Goal: Find specific page/section: Find specific page/section

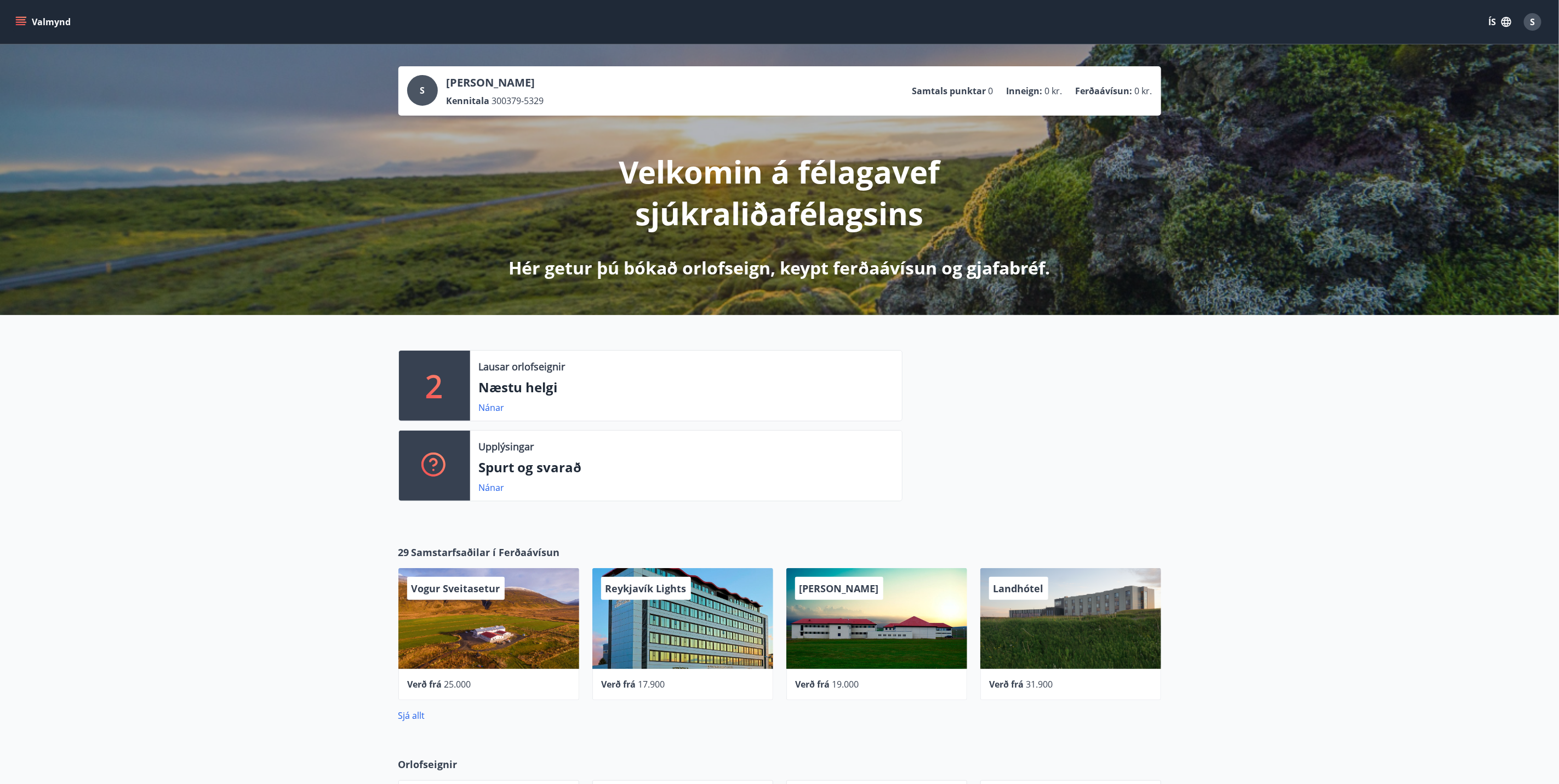
click at [18, 30] on button "Valmynd" at bounding box center [44, 22] width 62 height 20
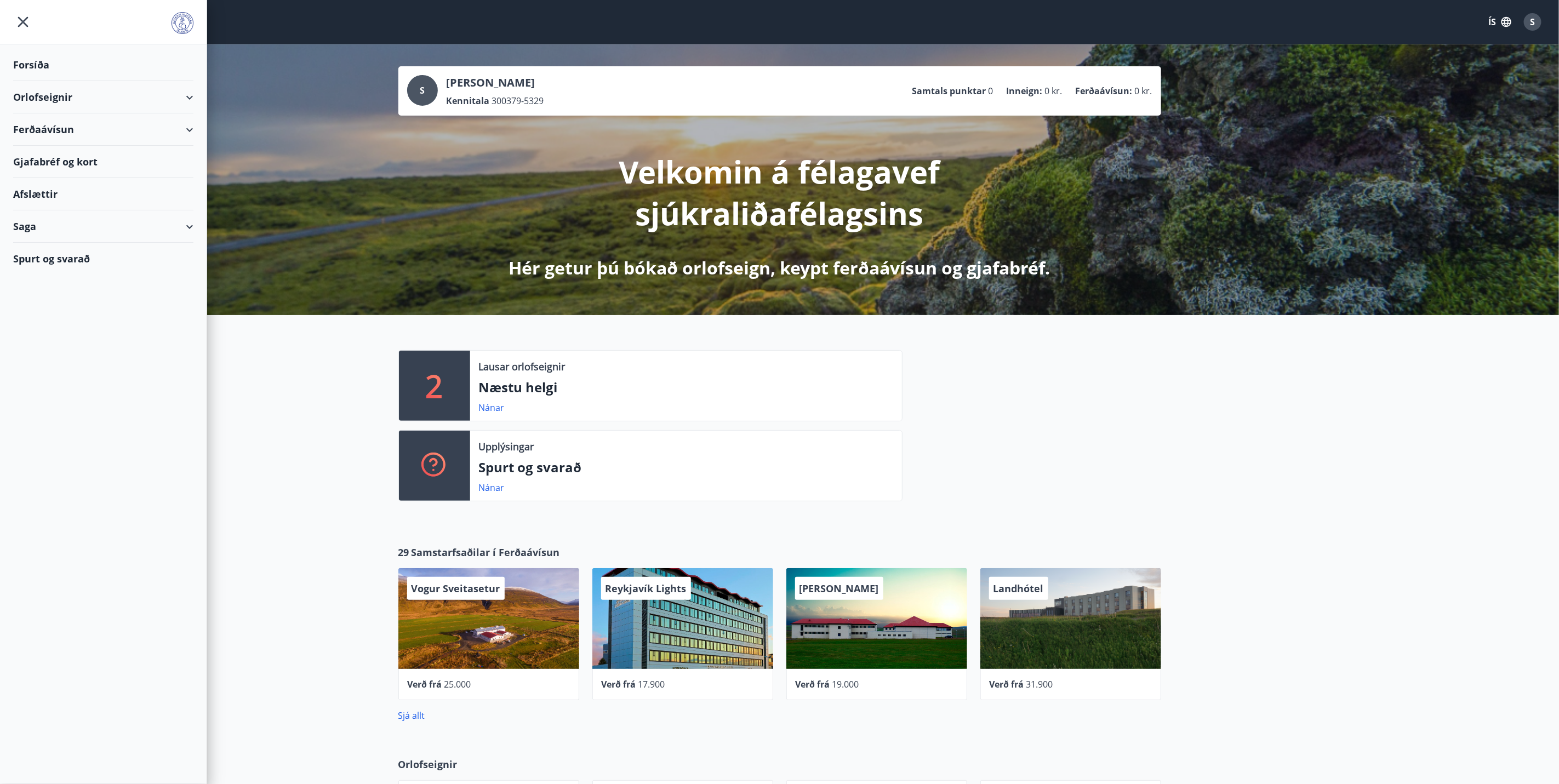
click at [79, 159] on div "Gjafabréf og kort" at bounding box center [104, 162] width 181 height 32
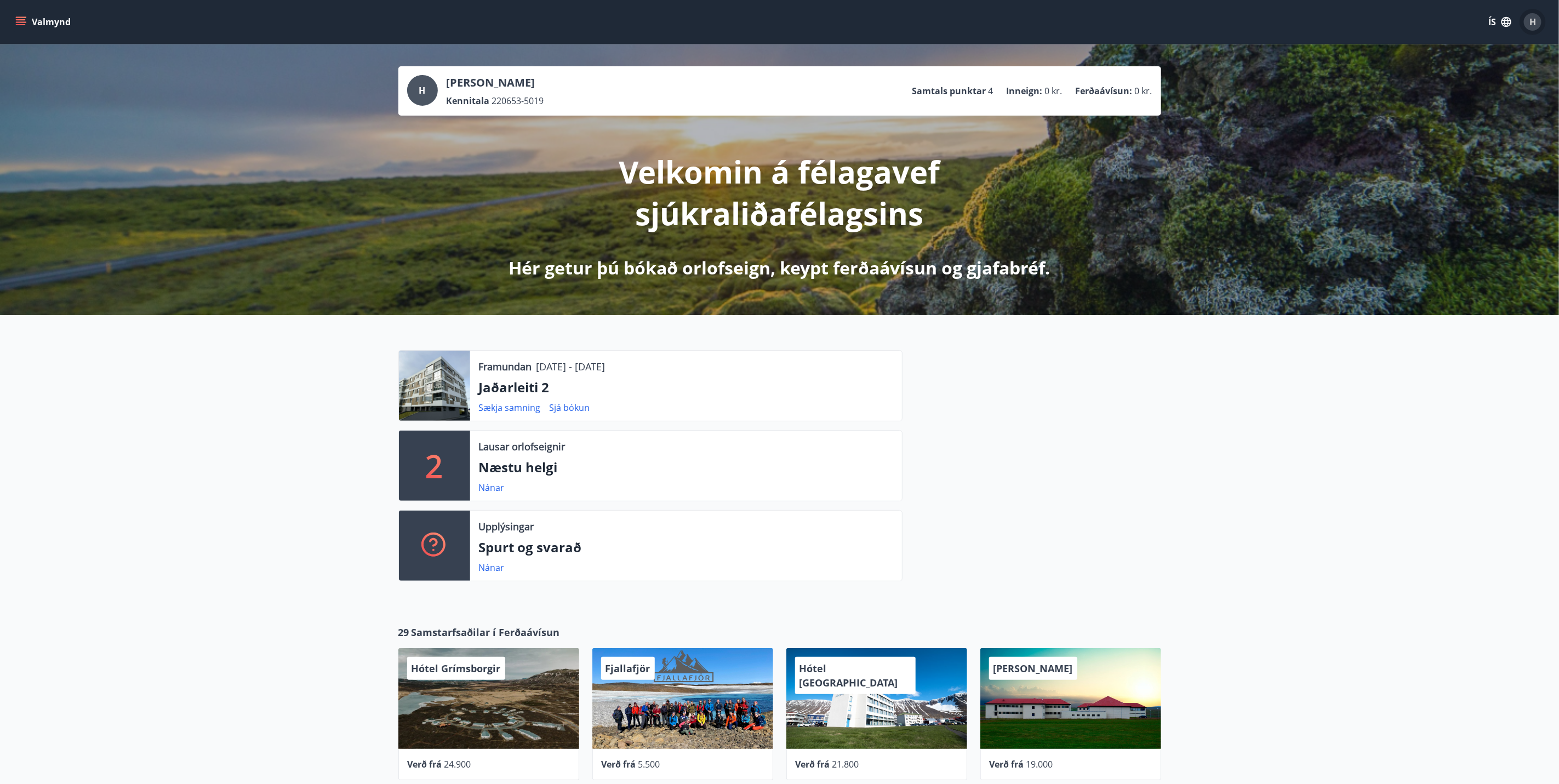
click at [1530, 19] on span "H" at bounding box center [1533, 22] width 7 height 12
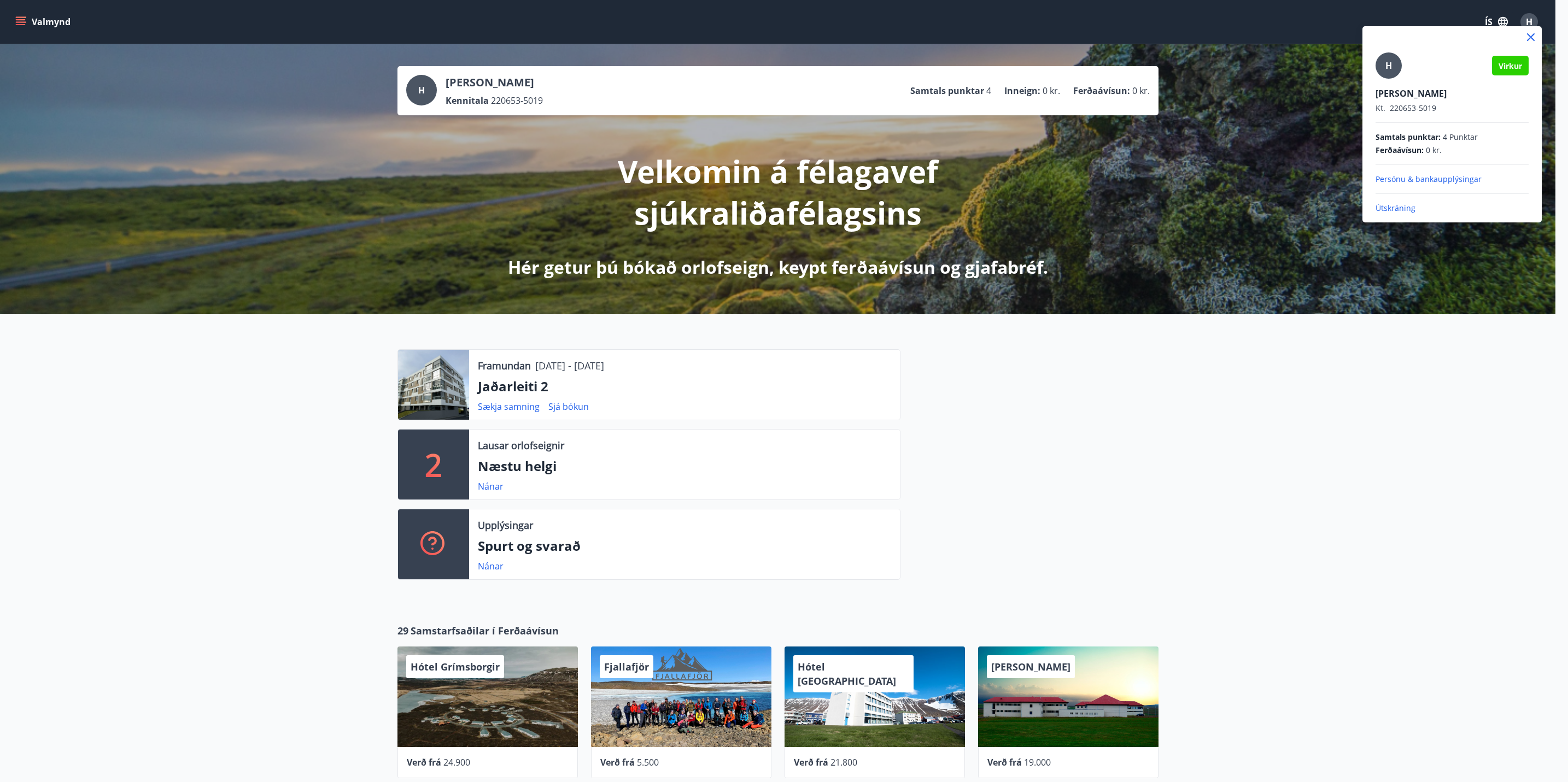
click at [1534, 15] on div at bounding box center [784, 391] width 1568 height 782
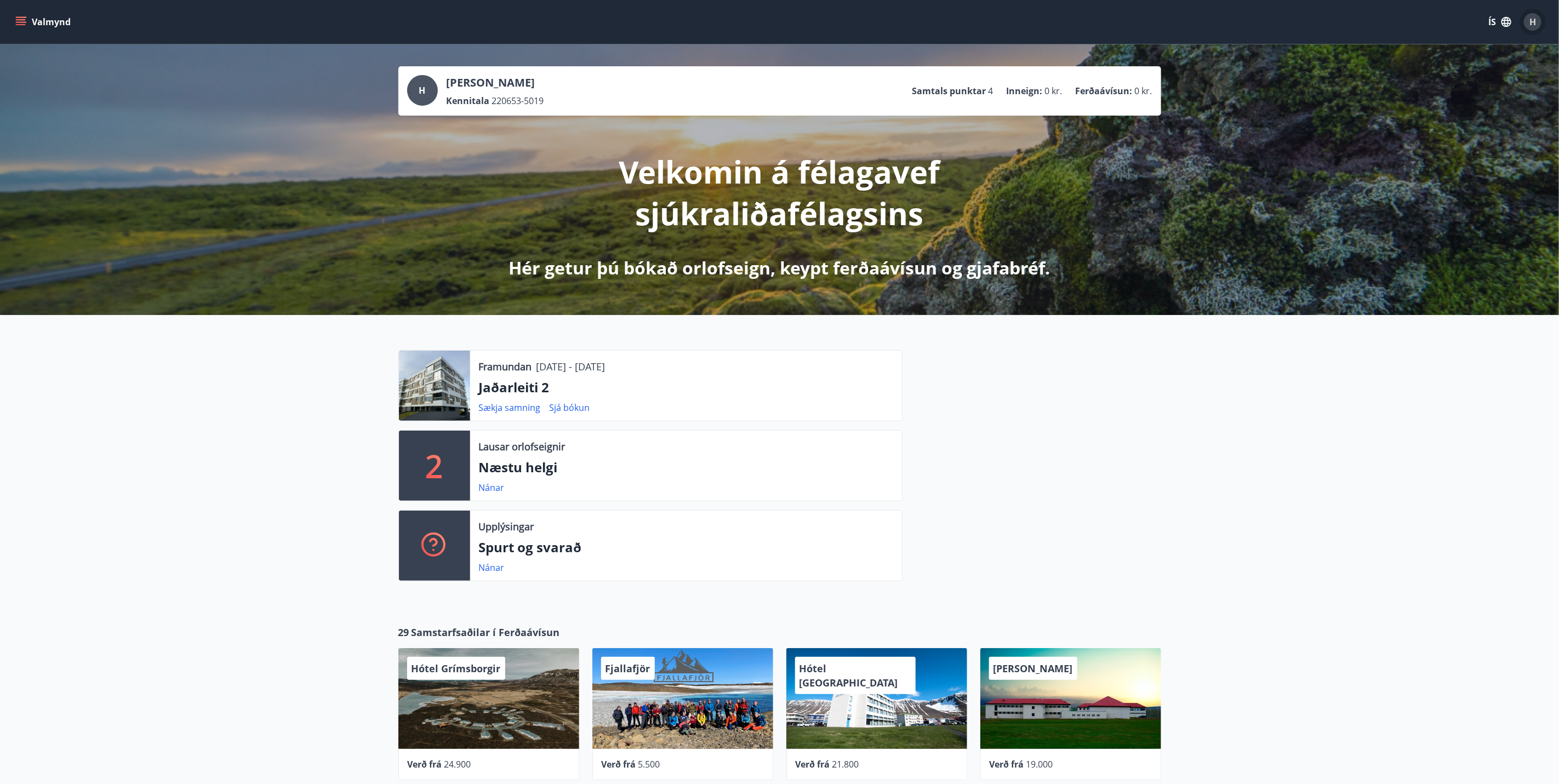
click at [1531, 26] on span "H" at bounding box center [1533, 22] width 7 height 12
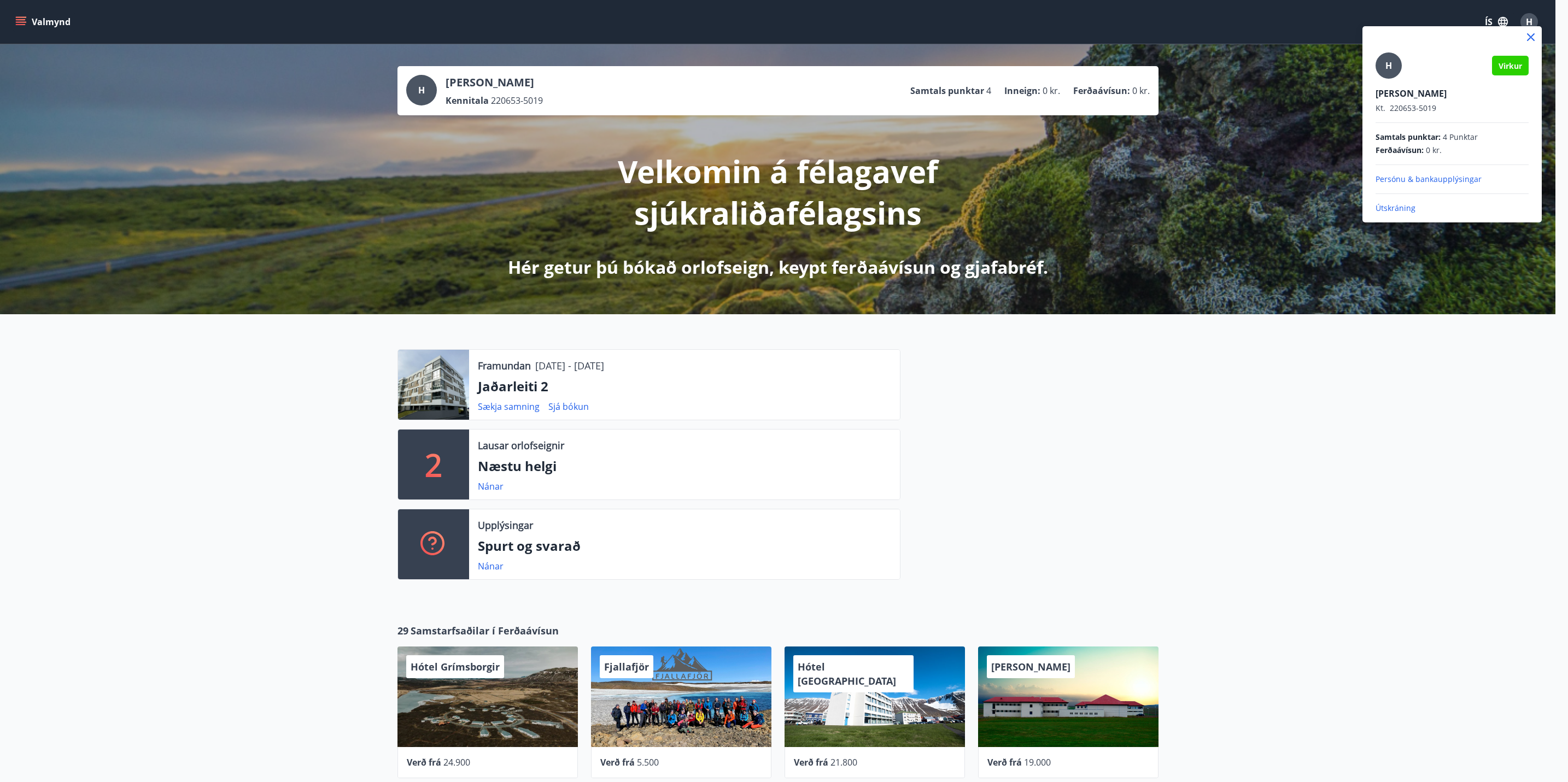
click at [1073, 26] on div at bounding box center [784, 391] width 1568 height 782
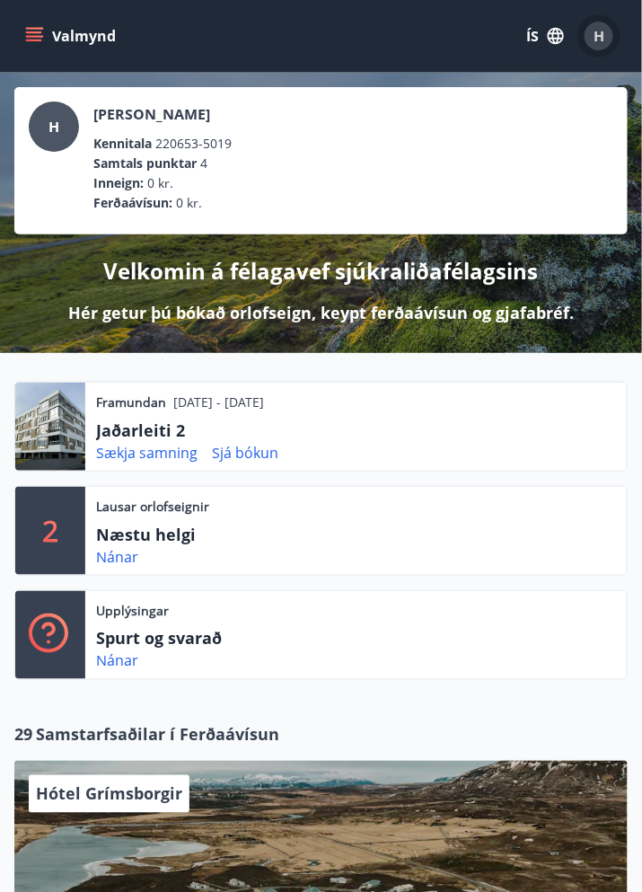
click at [601, 35] on span "H" at bounding box center [599, 36] width 11 height 20
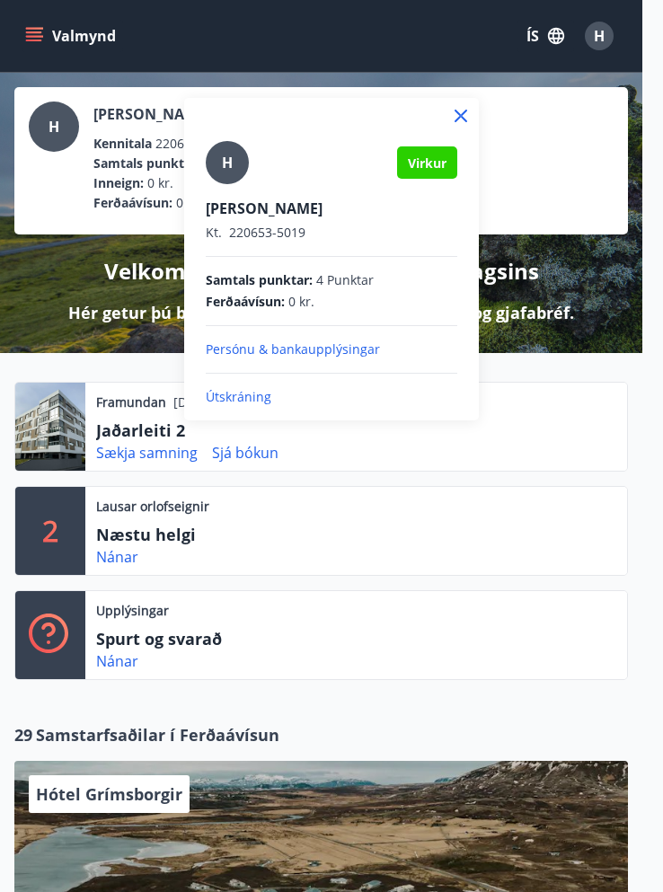
click at [270, 63] on div at bounding box center [331, 446] width 663 height 892
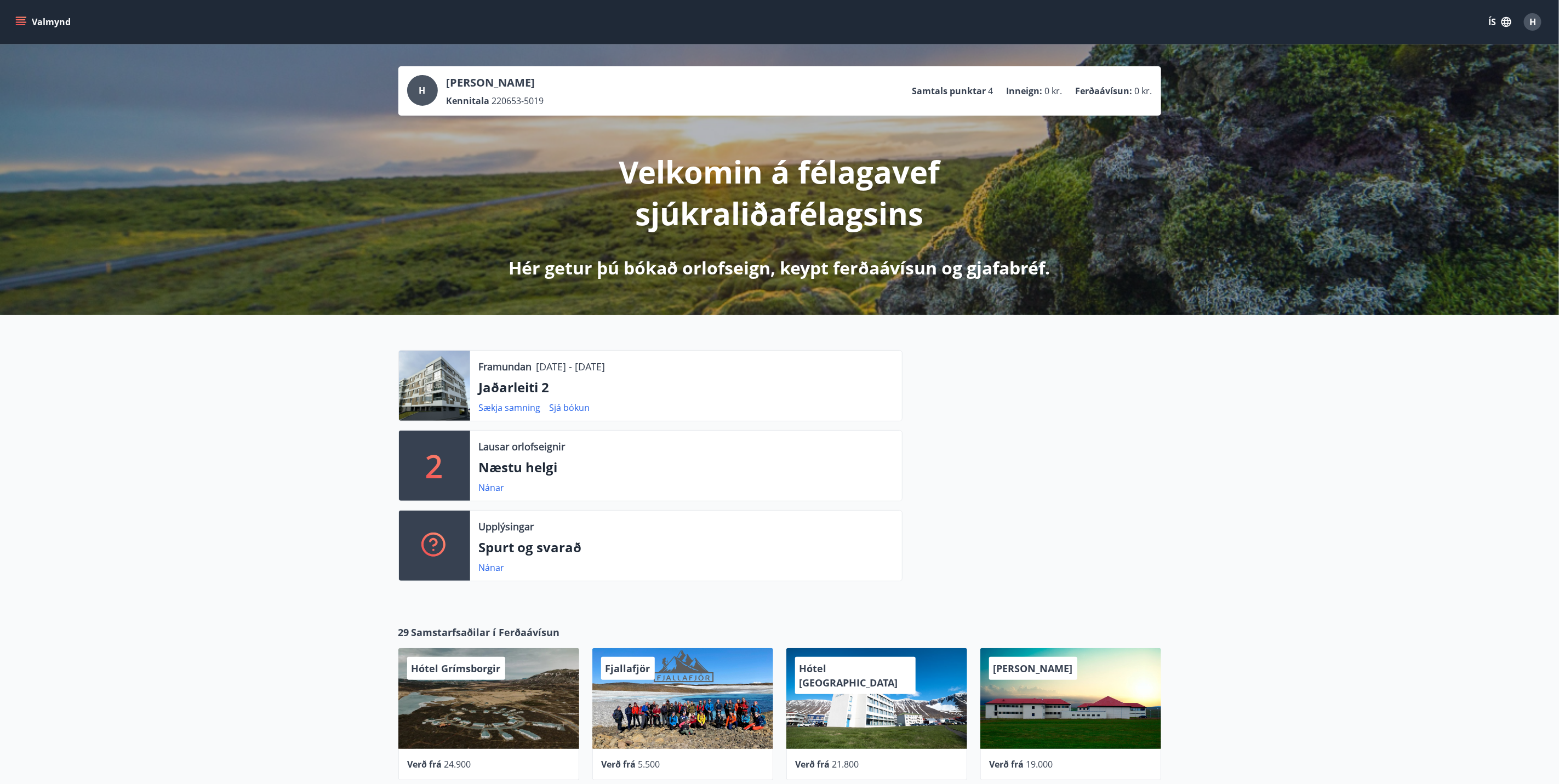
click at [27, 20] on button "Valmynd" at bounding box center [44, 22] width 62 height 20
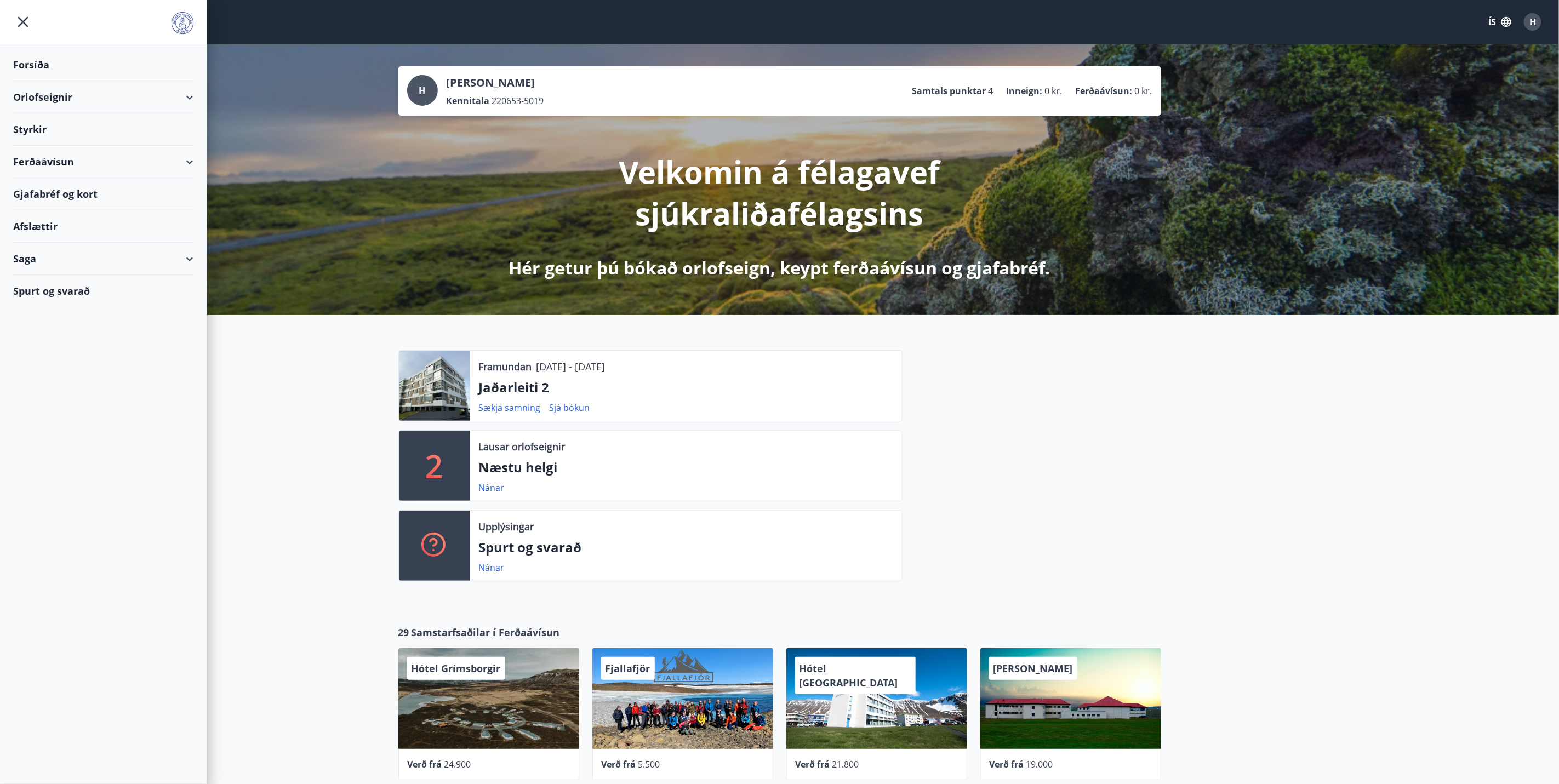
click at [48, 153] on div "Ferðaávísun" at bounding box center [104, 162] width 181 height 32
click at [41, 265] on div "Gjafabréf og kort" at bounding box center [104, 263] width 181 height 32
